Goal: Transaction & Acquisition: Purchase product/service

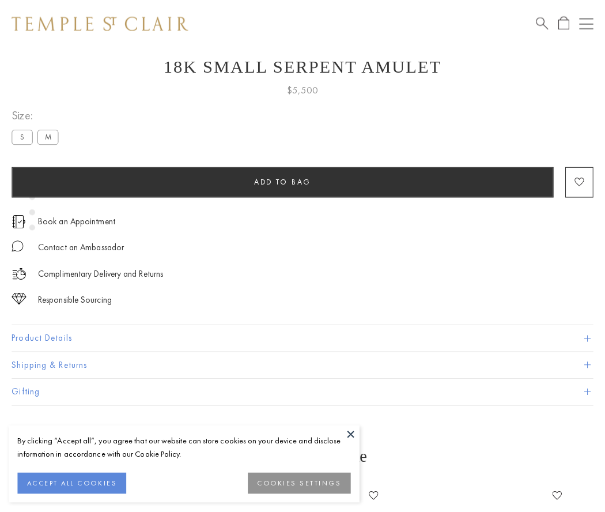
scroll to position [46, 0]
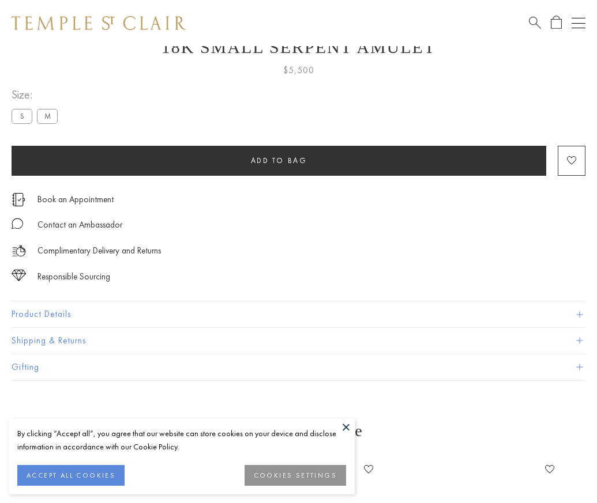
click at [278, 160] on span "Add to bag" at bounding box center [279, 161] width 56 height 10
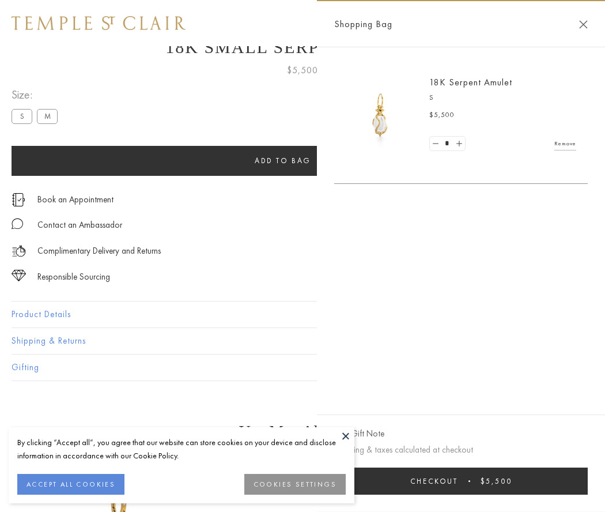
click at [462, 481] on button "Checkout $5,500" at bounding box center [461, 481] width 254 height 27
